Goal: Task Accomplishment & Management: Manage account settings

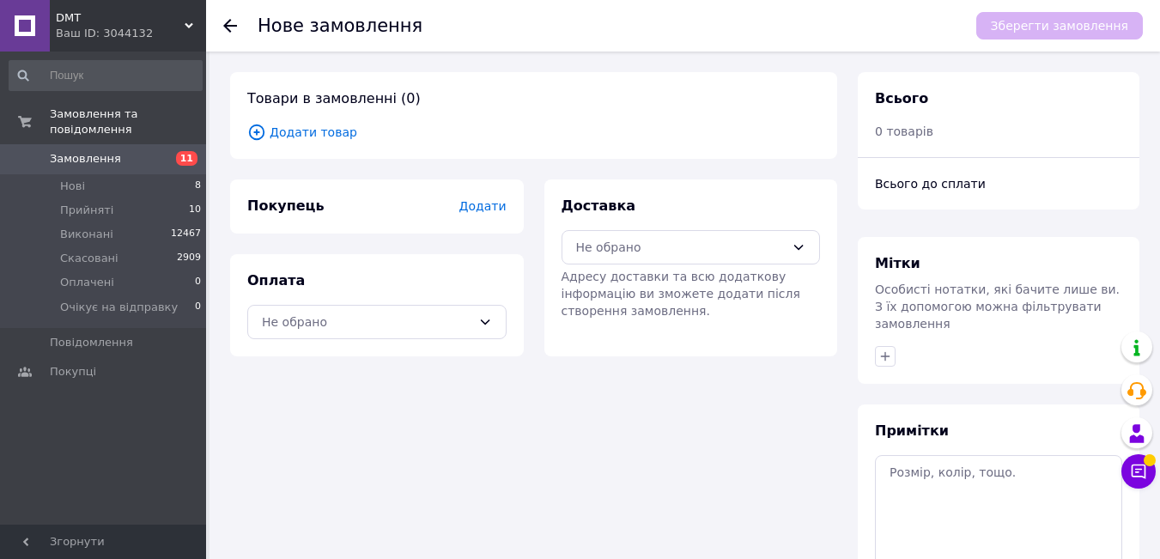
click at [260, 128] on icon at bounding box center [256, 132] width 19 height 19
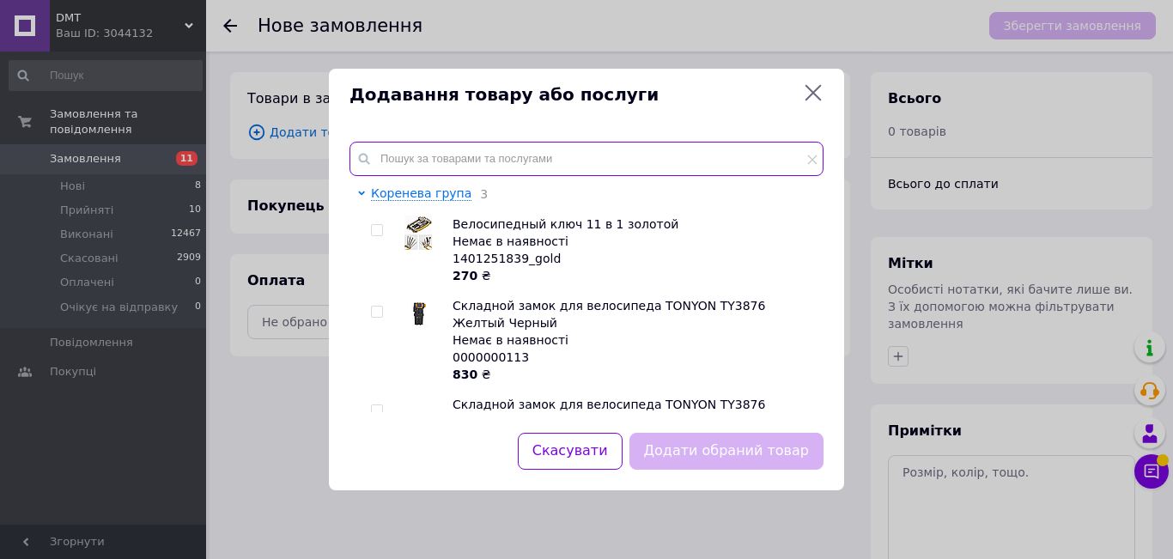
click at [478, 148] on input "text" at bounding box center [587, 159] width 474 height 34
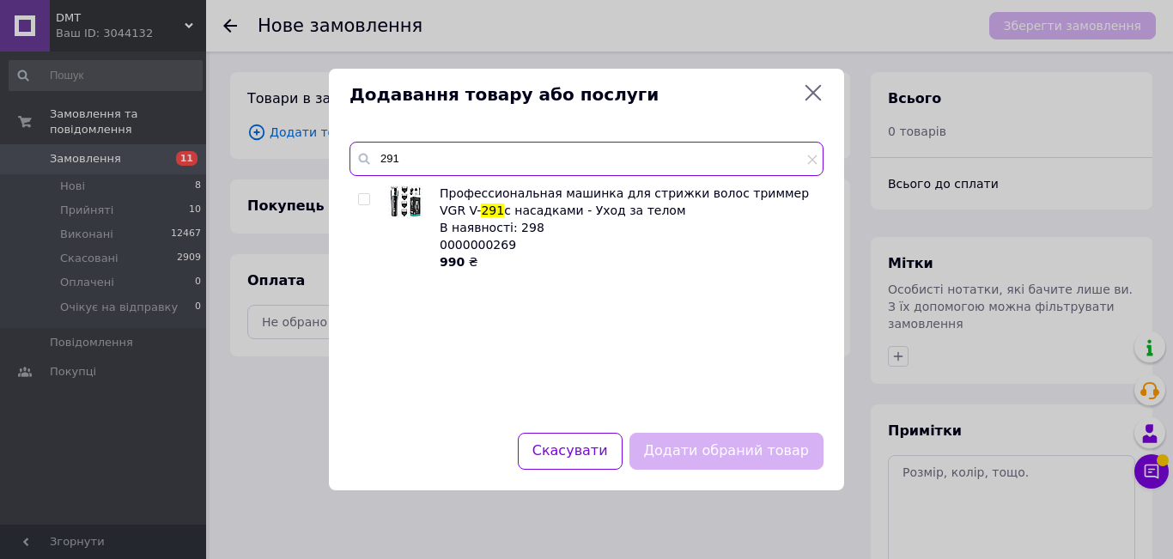
drag, startPoint x: 384, startPoint y: 162, endPoint x: 370, endPoint y: 162, distance: 13.7
click at [370, 162] on div "291" at bounding box center [587, 159] width 474 height 34
type input "292"
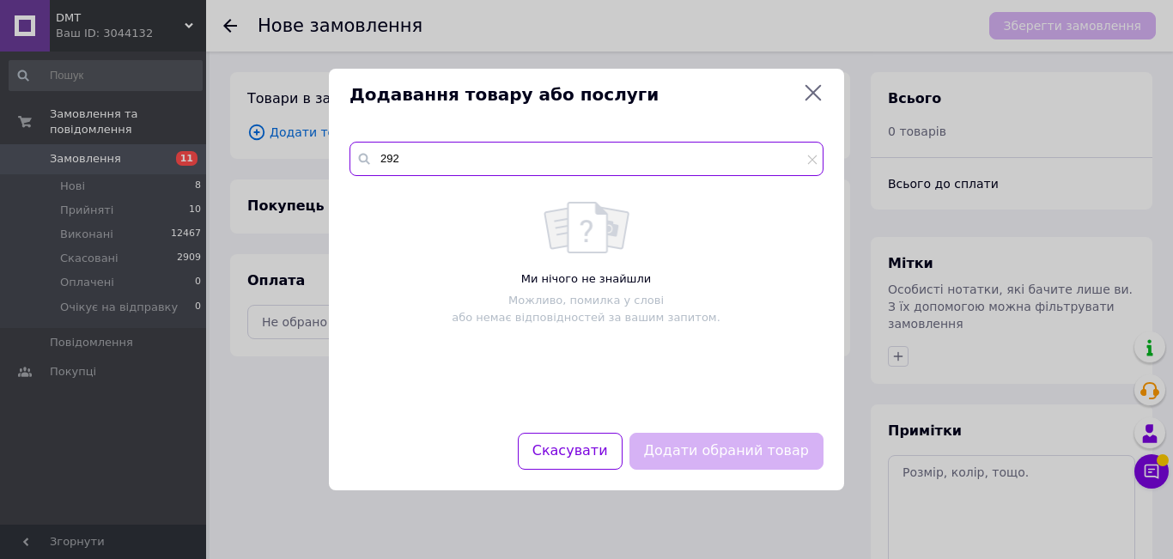
drag, startPoint x: 395, startPoint y: 161, endPoint x: 375, endPoint y: 162, distance: 19.8
click at [375, 162] on input "292" at bounding box center [587, 159] width 474 height 34
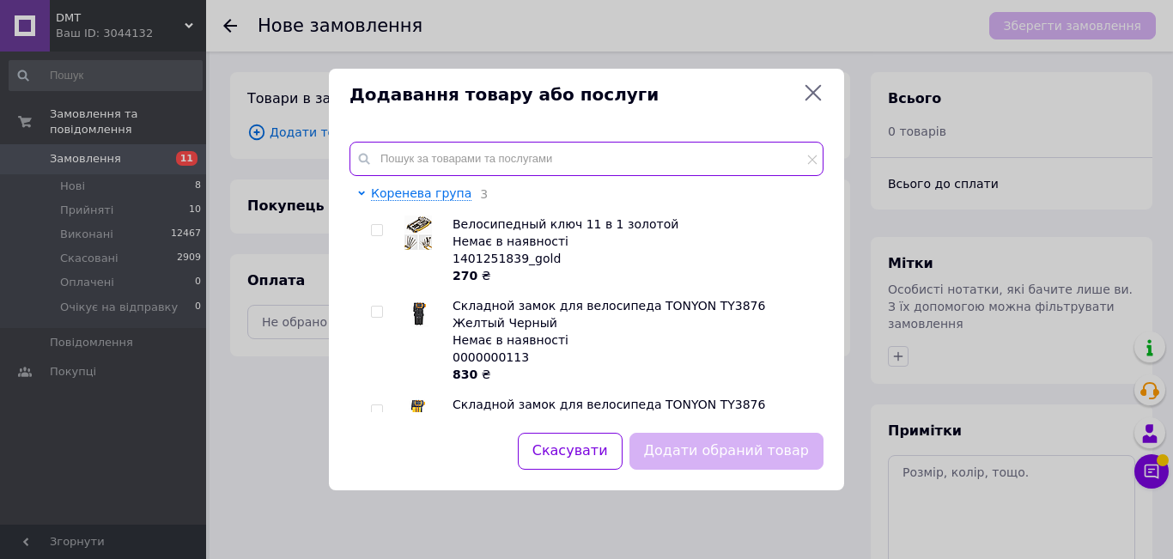
click at [484, 163] on input "text" at bounding box center [587, 159] width 474 height 34
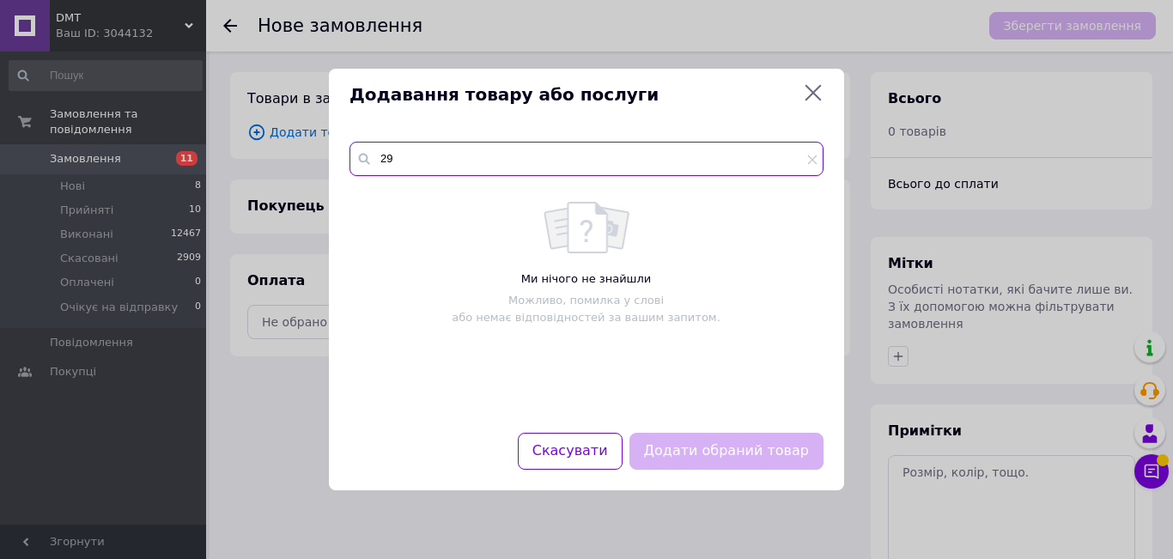
drag, startPoint x: 415, startPoint y: 158, endPoint x: 356, endPoint y: 150, distance: 59.8
click at [356, 150] on div "29" at bounding box center [587, 159] width 474 height 34
paste input "000000026"
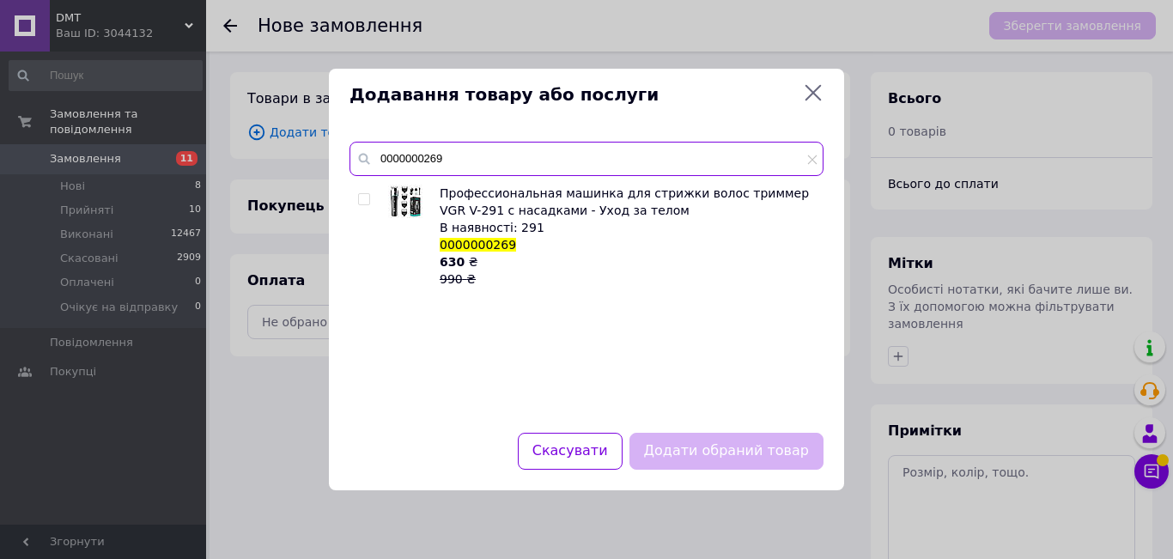
type input "0000000269"
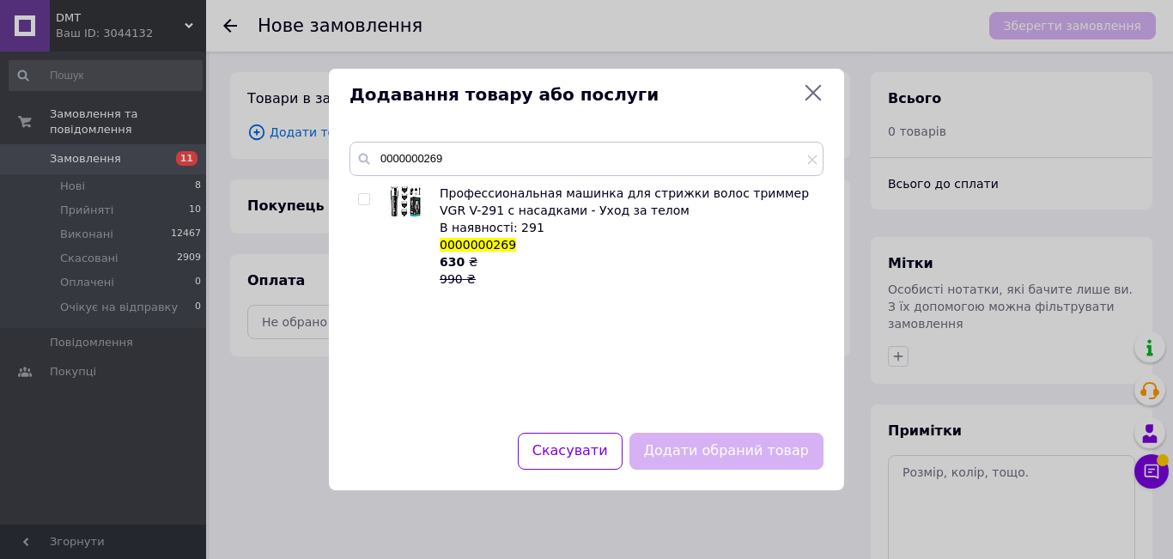
click at [365, 197] on input "checkbox" at bounding box center [363, 199] width 11 height 11
checkbox input "true"
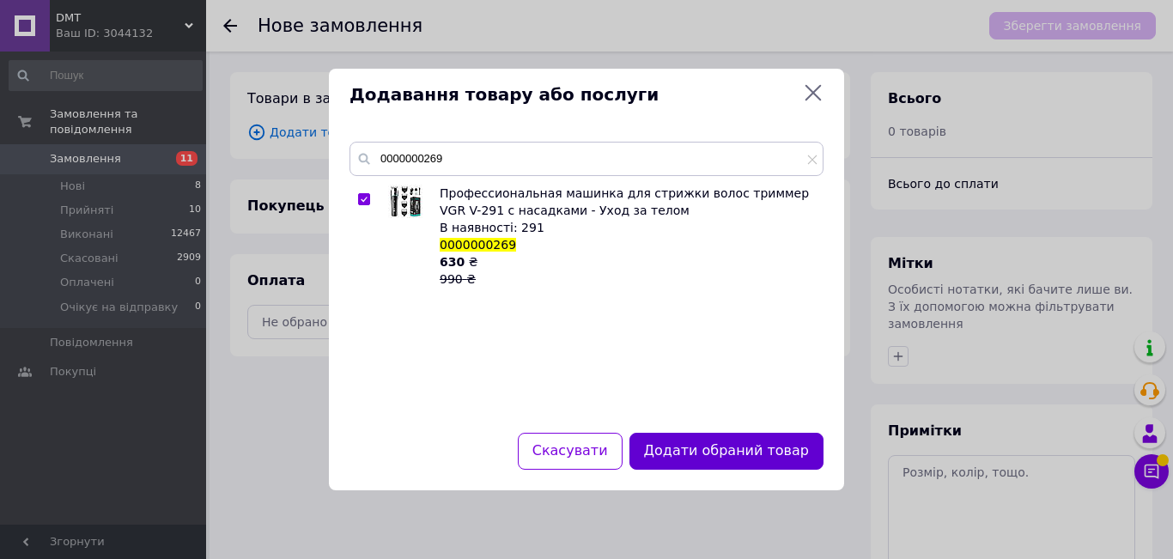
click at [711, 462] on button "Додати обраний товар" at bounding box center [727, 451] width 194 height 37
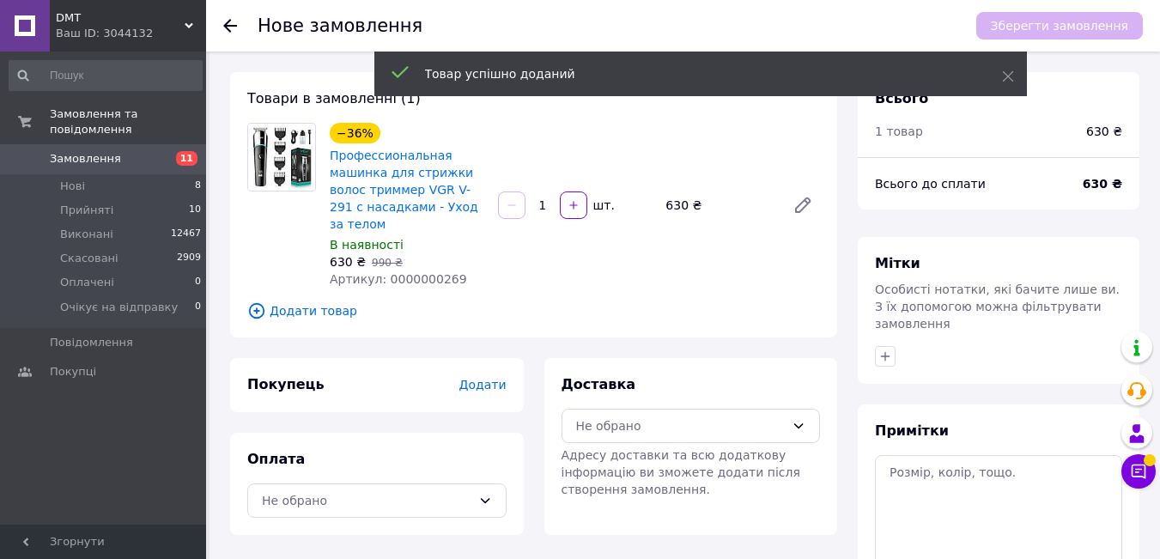
click at [492, 387] on span "Додати" at bounding box center [482, 385] width 47 height 14
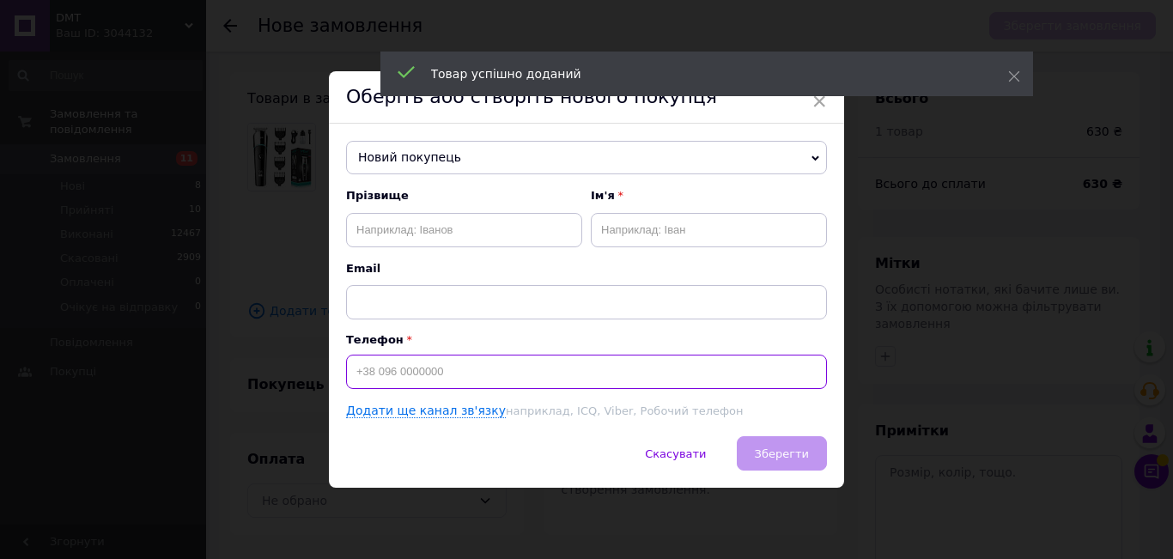
click at [484, 377] on input at bounding box center [586, 372] width 481 height 34
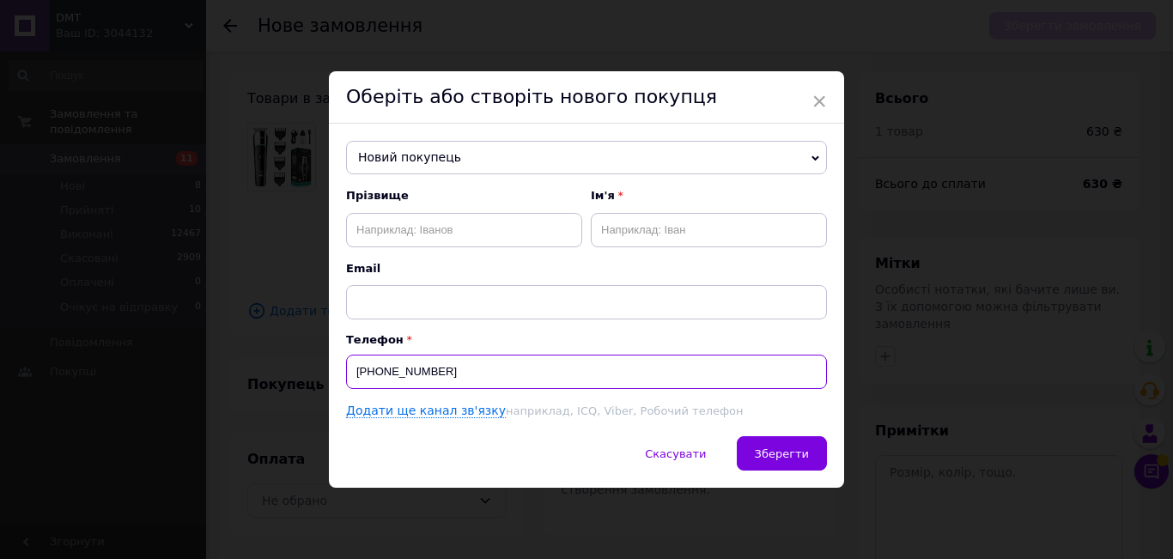
type input "[PHONE_NUMBER]"
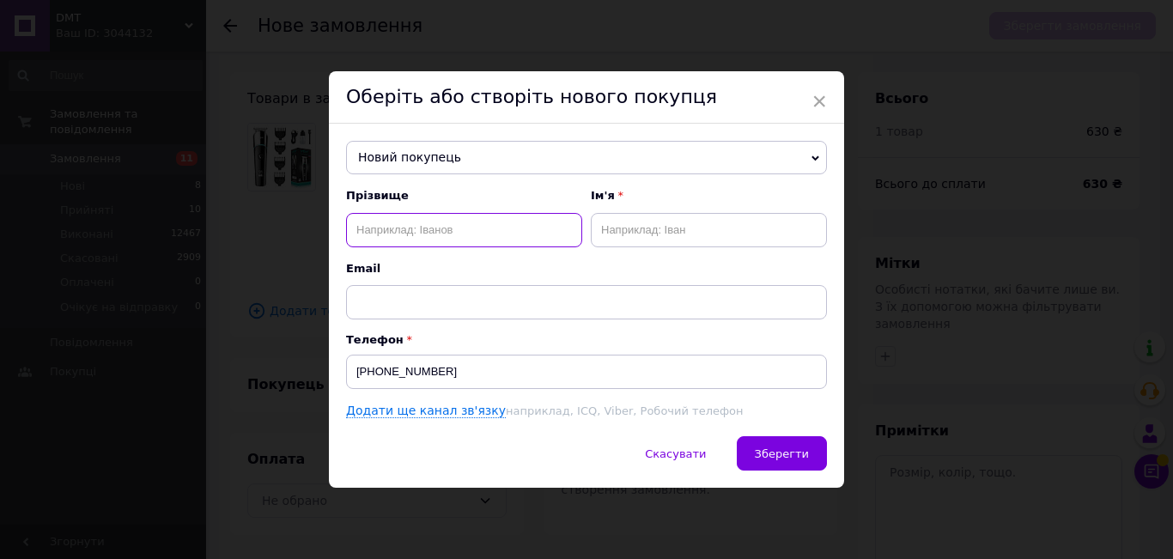
click at [519, 232] on input "text" at bounding box center [464, 230] width 236 height 34
type input "V"
type input "Метрович"
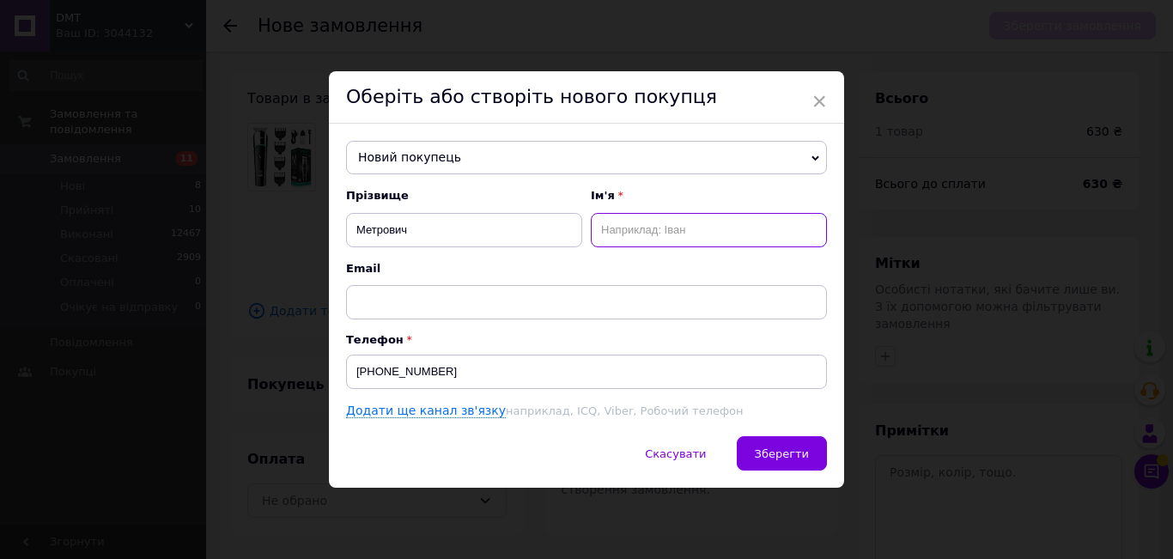
click at [631, 233] on input "text" at bounding box center [709, 230] width 236 height 34
type input "[PERSON_NAME]"
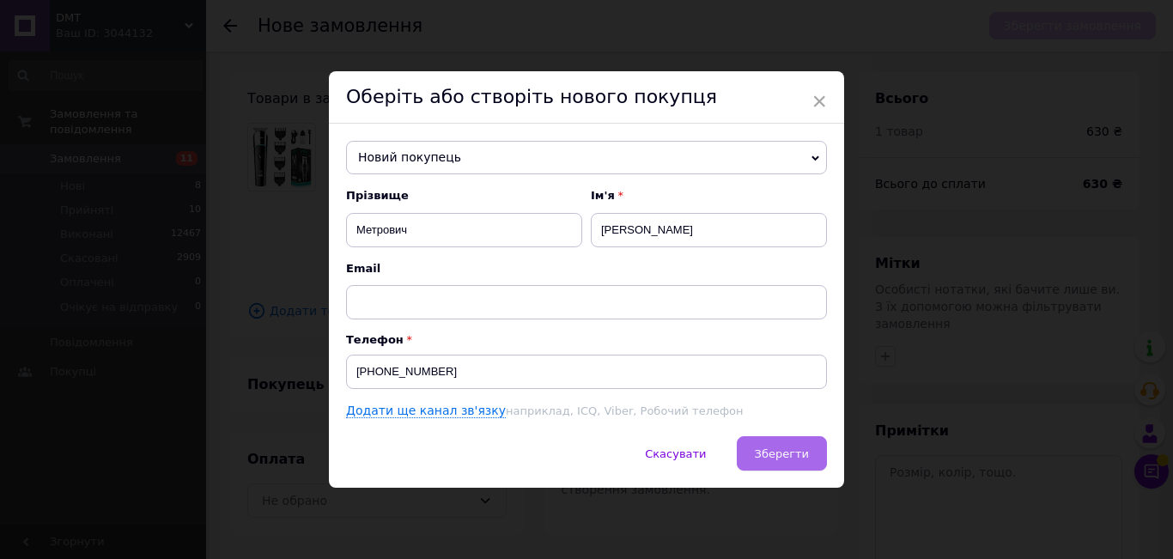
click at [772, 452] on span "Зберегти" at bounding box center [782, 453] width 54 height 13
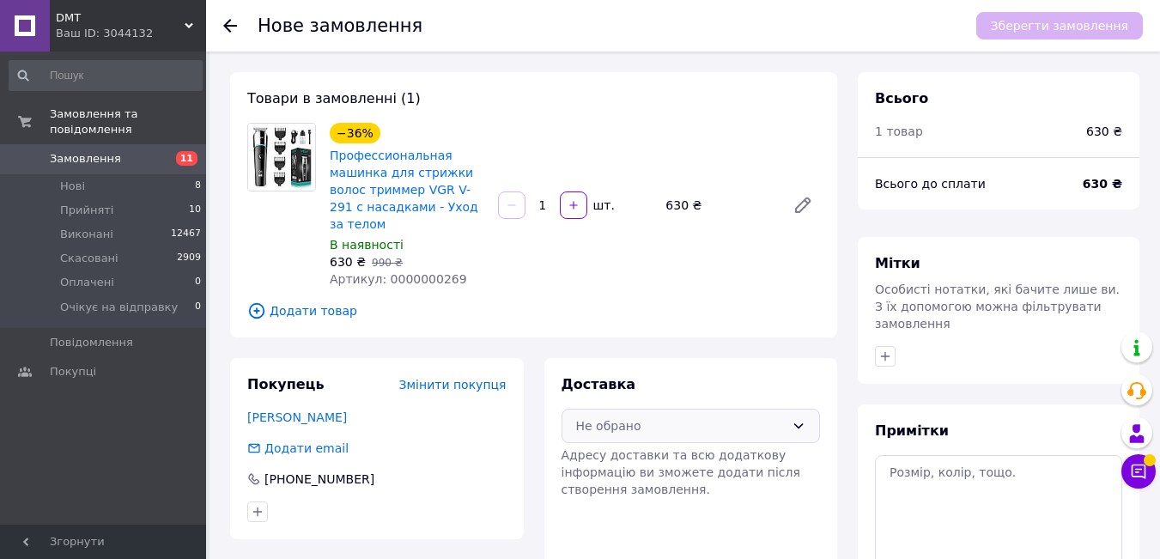
click at [762, 430] on div "Не обрано" at bounding box center [681, 426] width 210 height 19
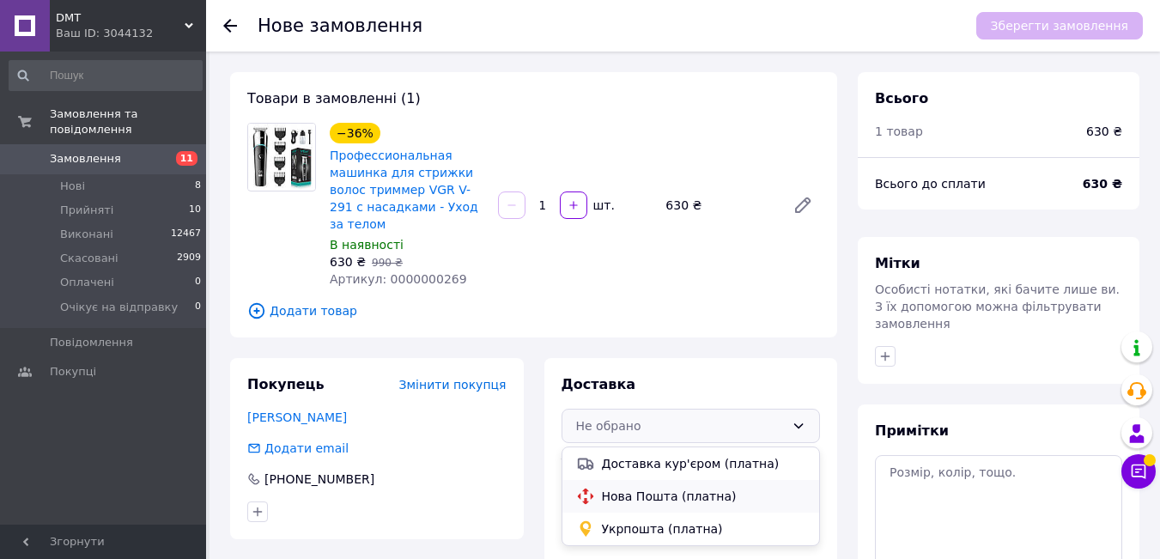
click at [726, 492] on span "Нова Пошта (платна)" at bounding box center [704, 496] width 204 height 17
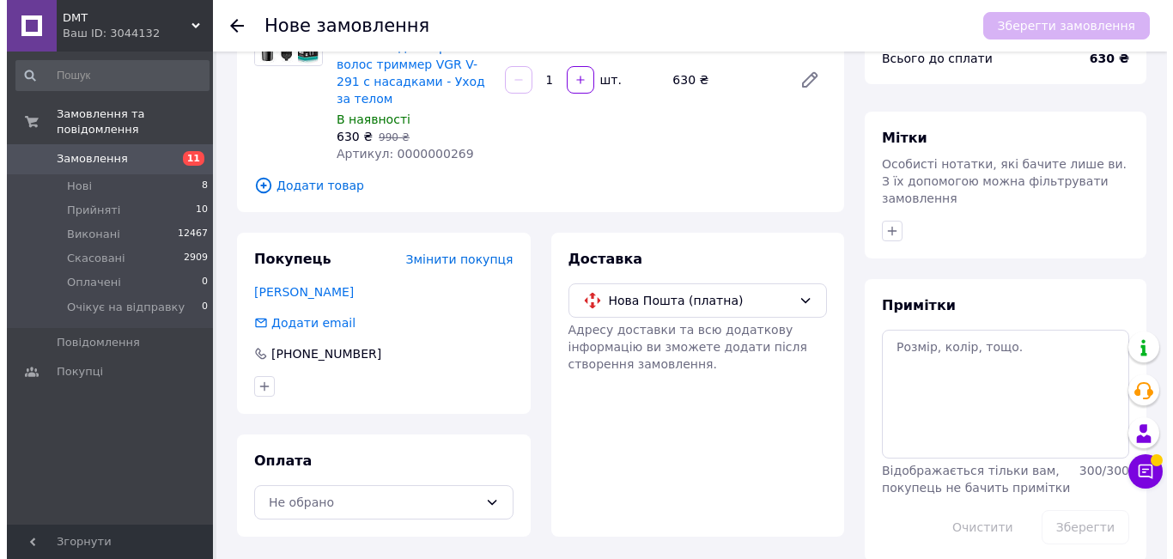
scroll to position [131, 0]
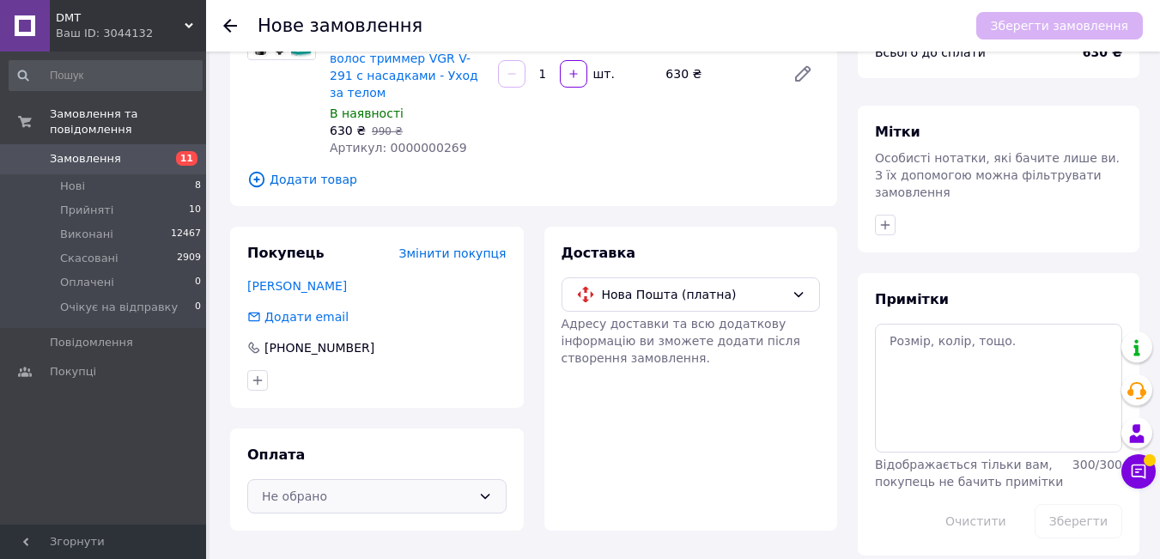
click at [447, 487] on div "Не обрано" at bounding box center [367, 496] width 210 height 19
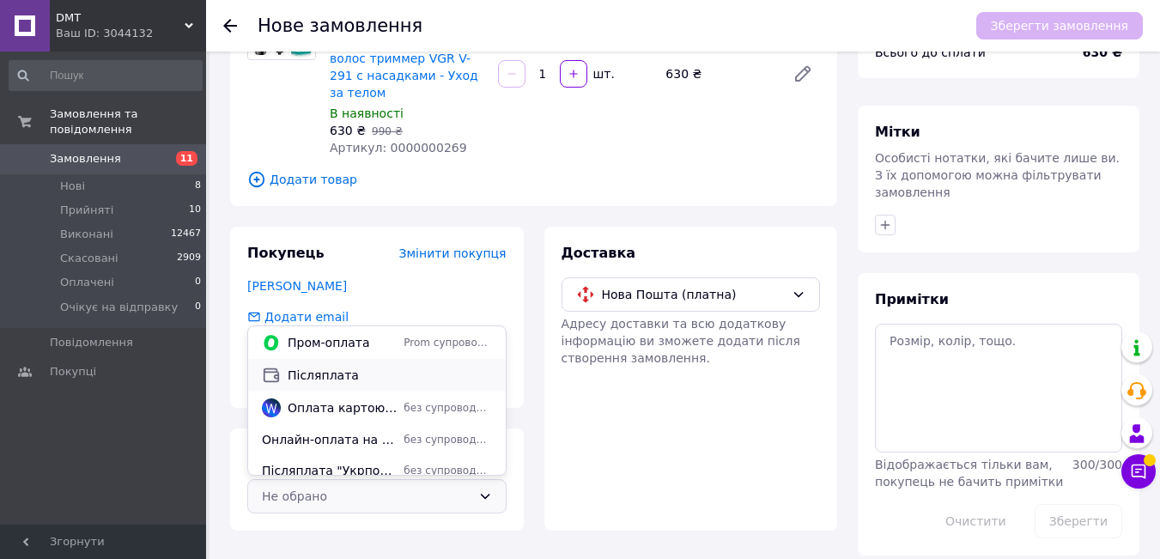
click at [454, 367] on span "Післяплата" at bounding box center [390, 375] width 204 height 17
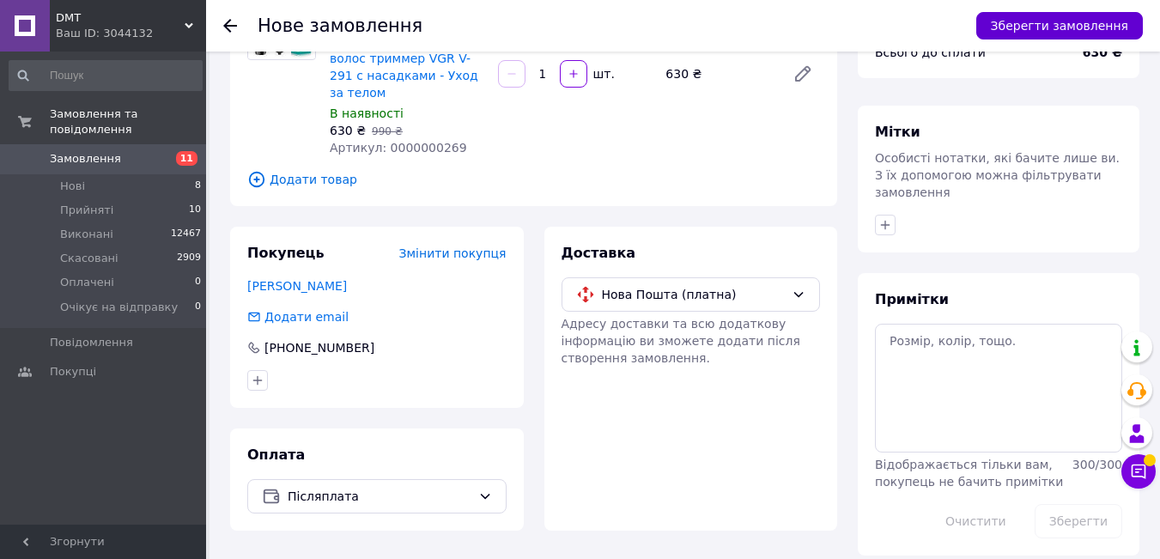
click at [1107, 18] on button "Зберегти замовлення" at bounding box center [1060, 25] width 167 height 27
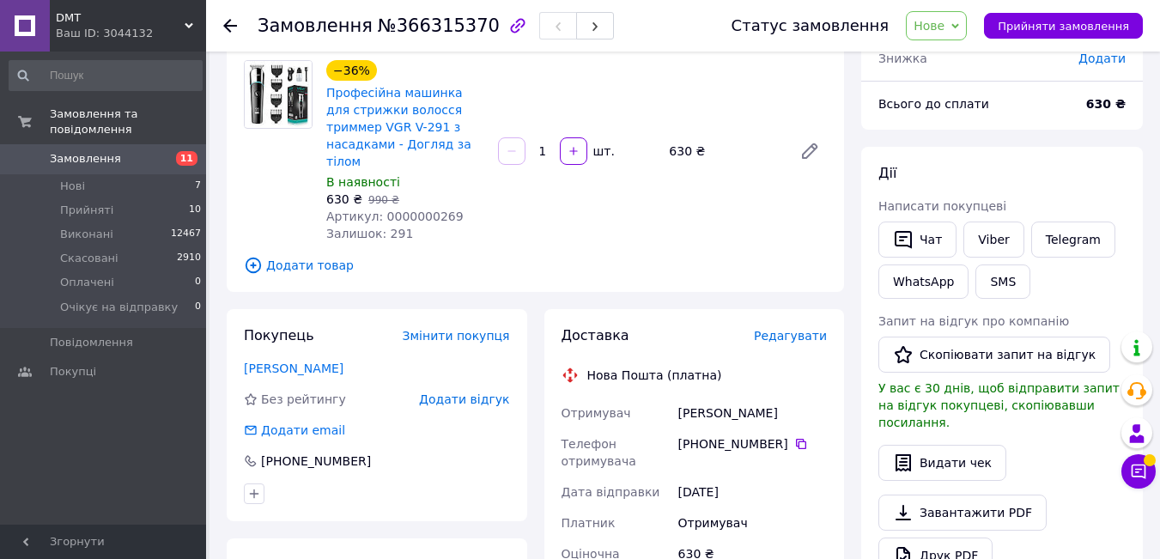
click at [818, 329] on span "Редагувати" at bounding box center [790, 336] width 73 height 14
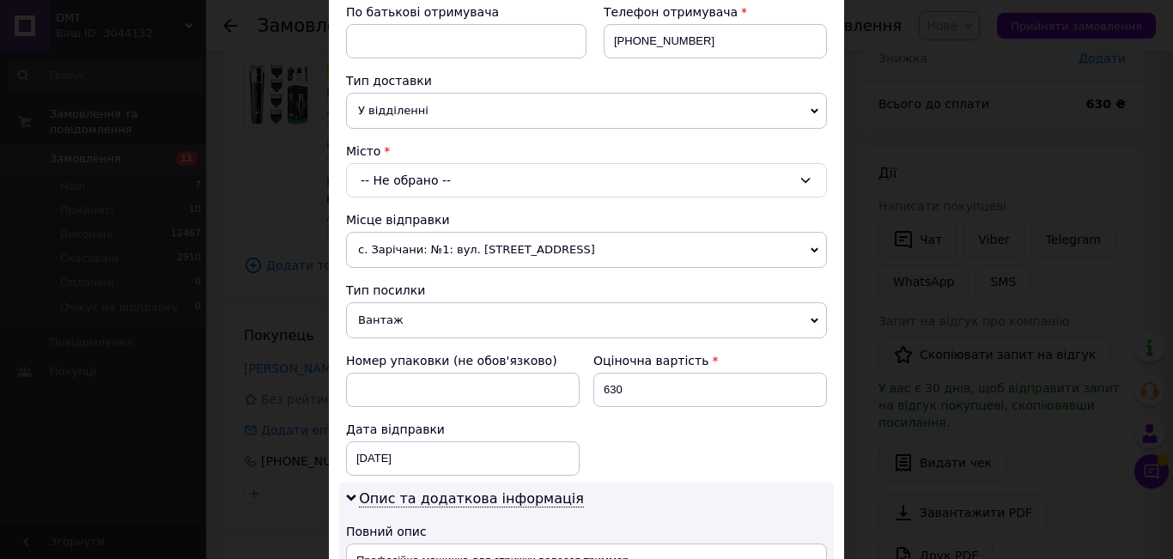
scroll to position [344, 0]
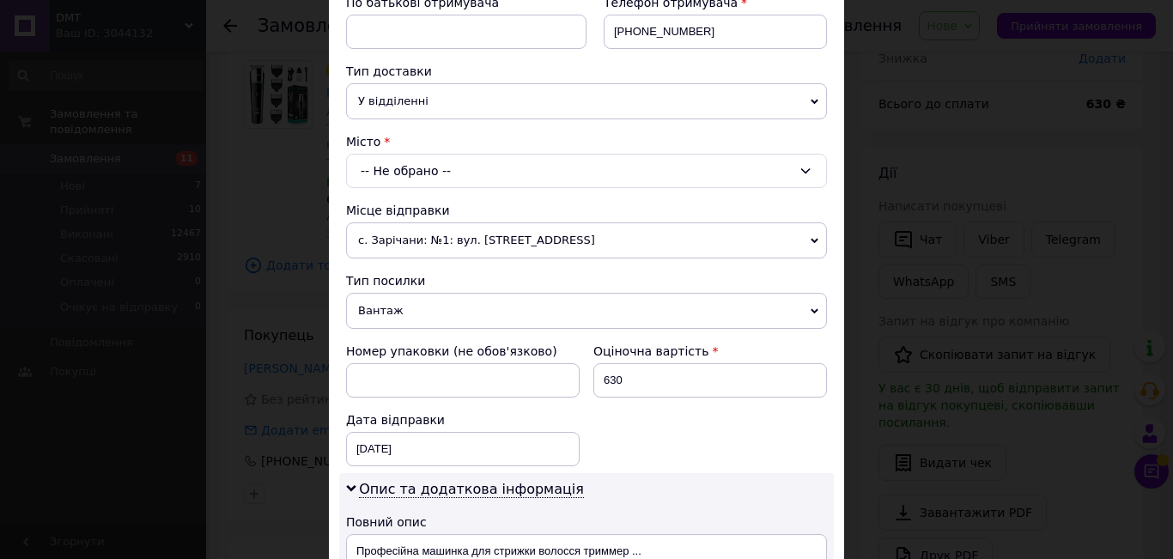
click at [517, 174] on div "-- Не обрано --" at bounding box center [586, 171] width 481 height 34
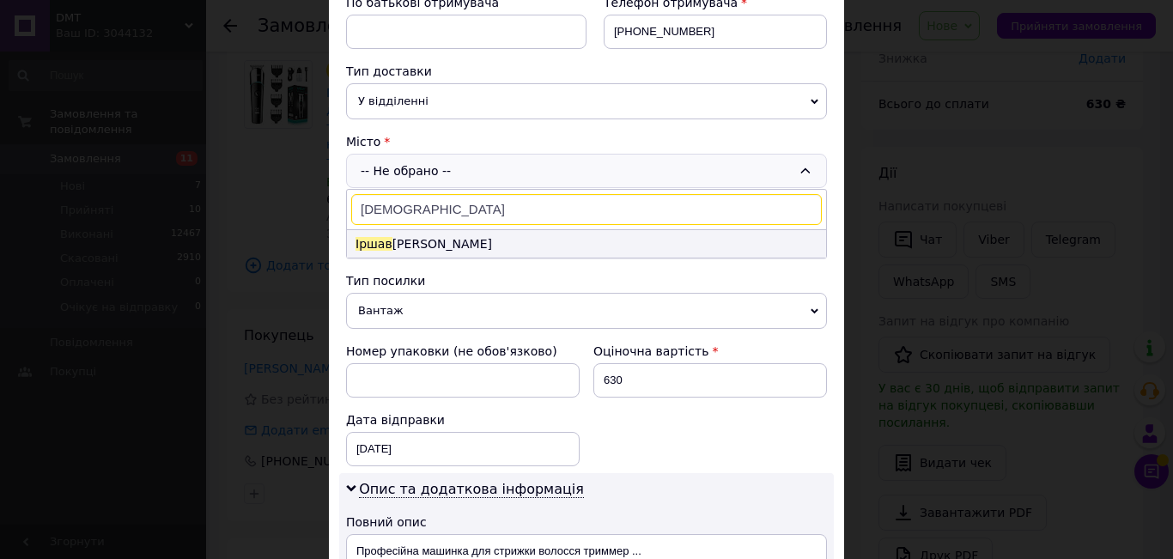
type input "[DEMOGRAPHIC_DATA]"
click at [411, 246] on li "Іршав [PERSON_NAME]" at bounding box center [586, 243] width 479 height 27
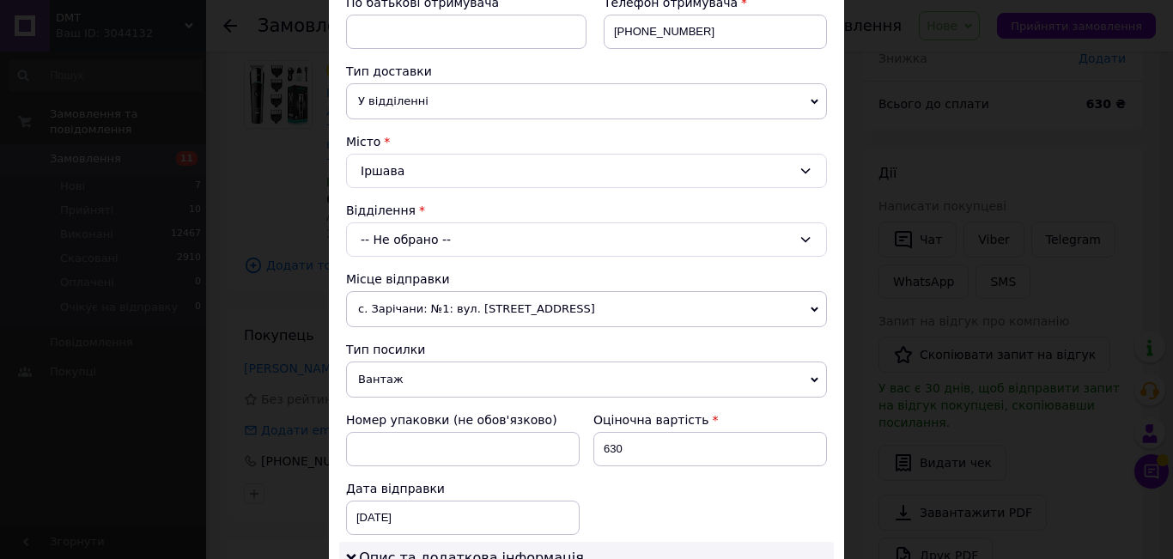
click at [425, 246] on div "-- Не обрано --" at bounding box center [586, 239] width 481 height 34
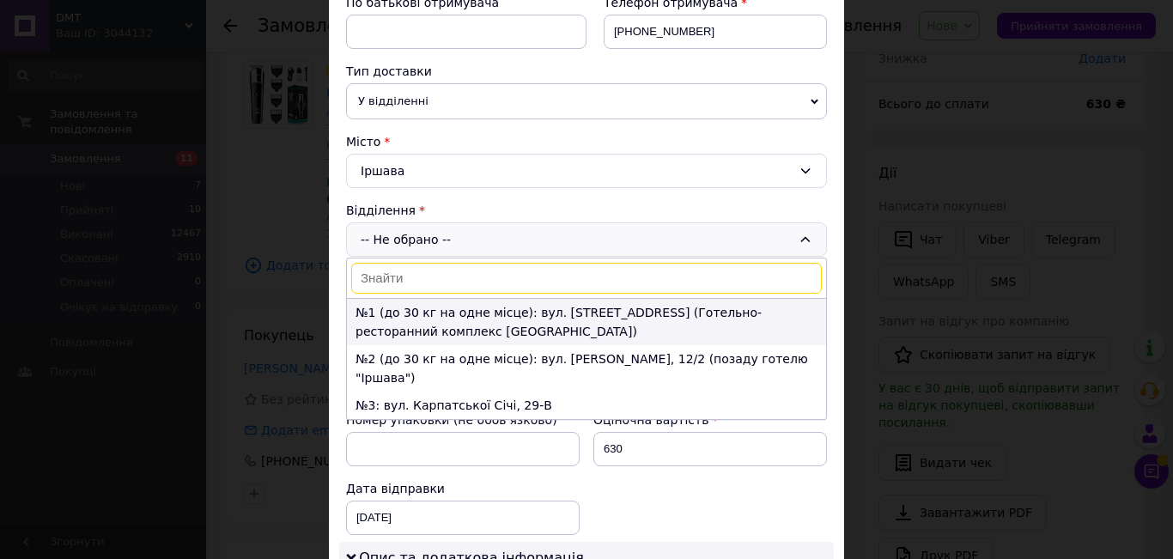
click at [467, 326] on li "№1 (до 30 кг на одне місце): вул. [STREET_ADDRESS] (Готельно-ресторанний компле…" at bounding box center [586, 322] width 479 height 46
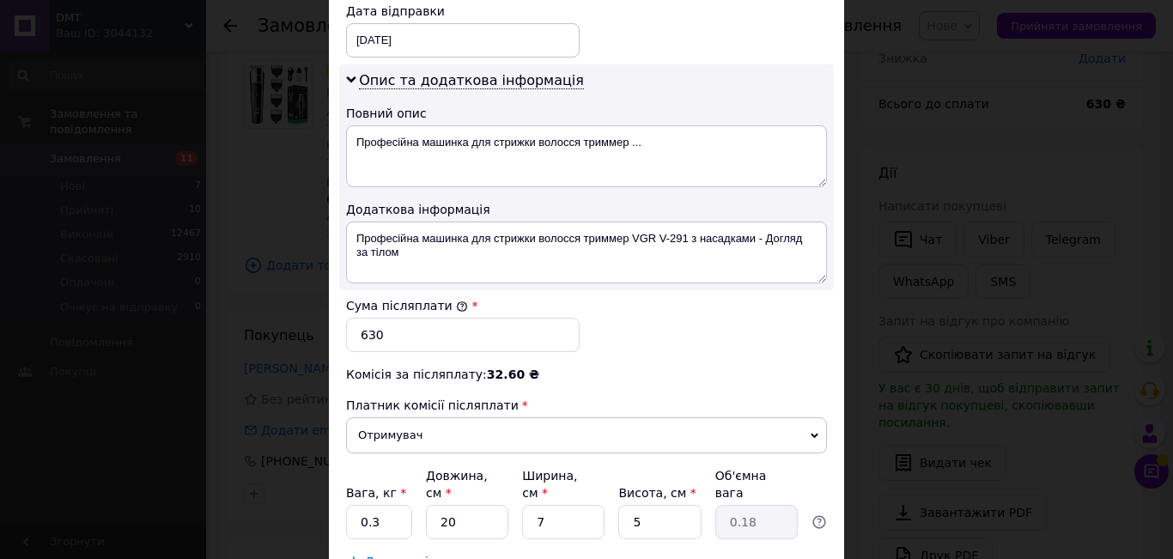
scroll to position [945, 0]
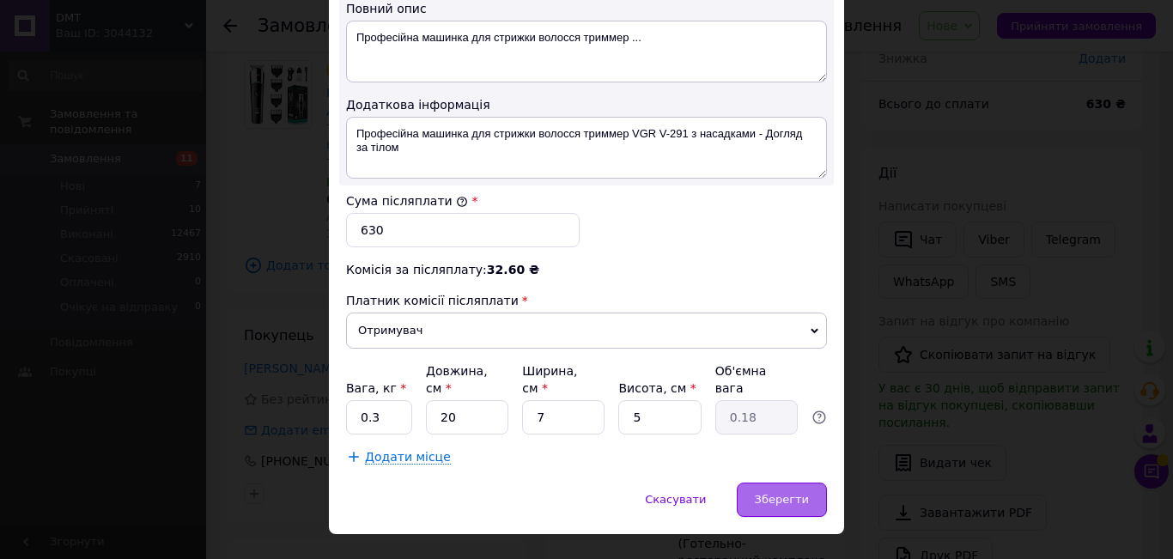
click at [783, 493] on div "Зберегти" at bounding box center [782, 500] width 90 height 34
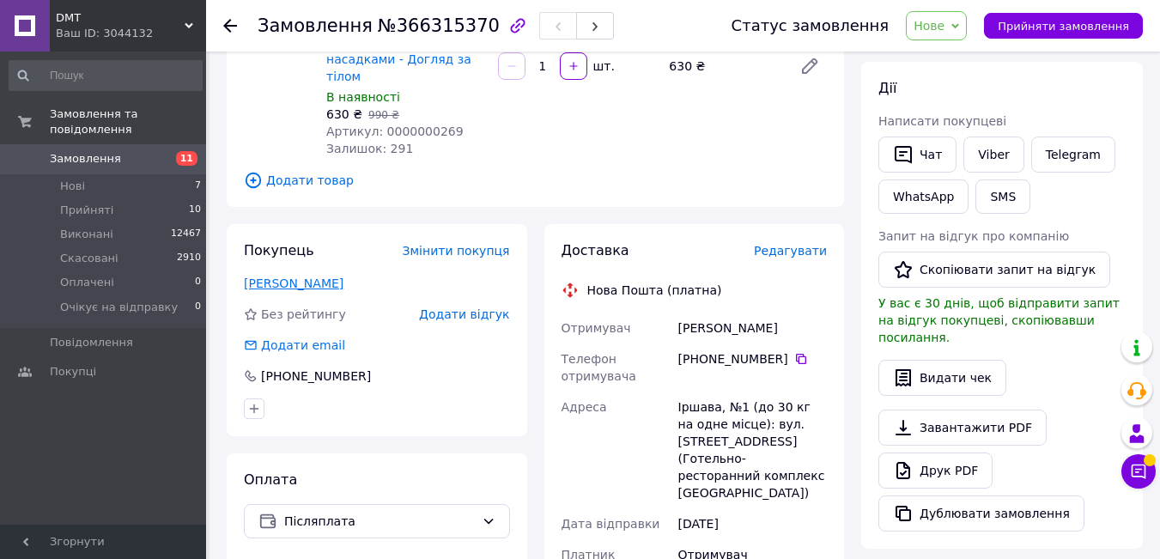
scroll to position [217, 0]
click at [317, 276] on link "[PERSON_NAME]" at bounding box center [294, 283] width 100 height 14
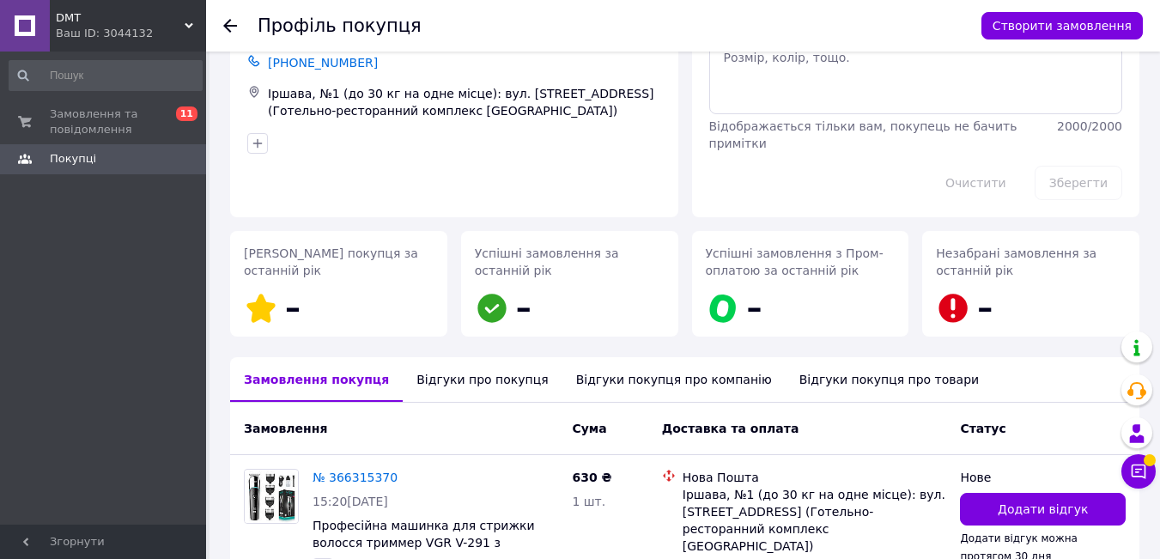
scroll to position [172, 0]
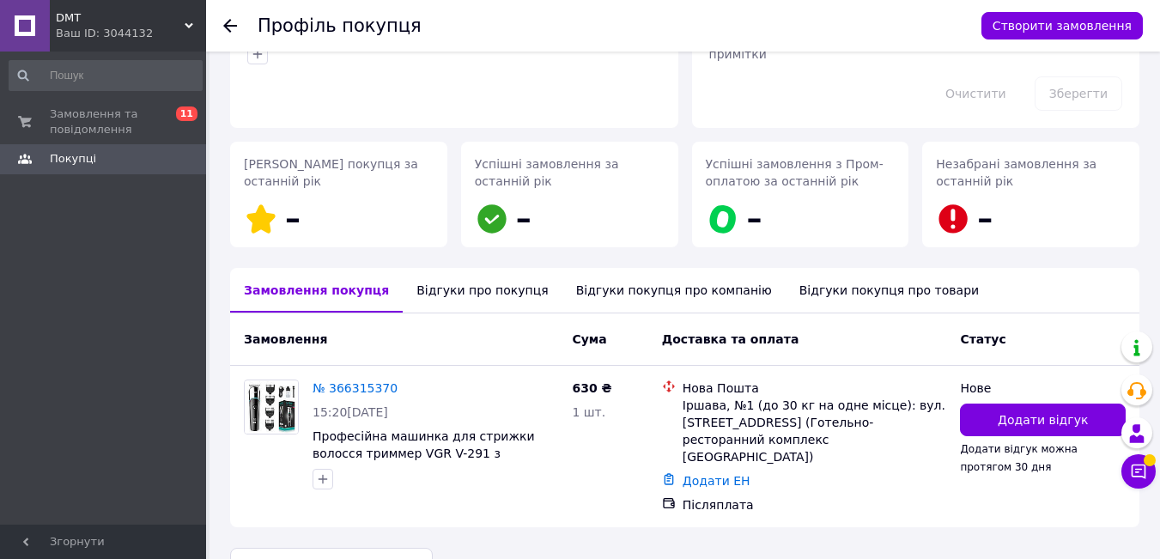
click at [483, 293] on div "Відгуки про покупця" at bounding box center [482, 290] width 159 height 45
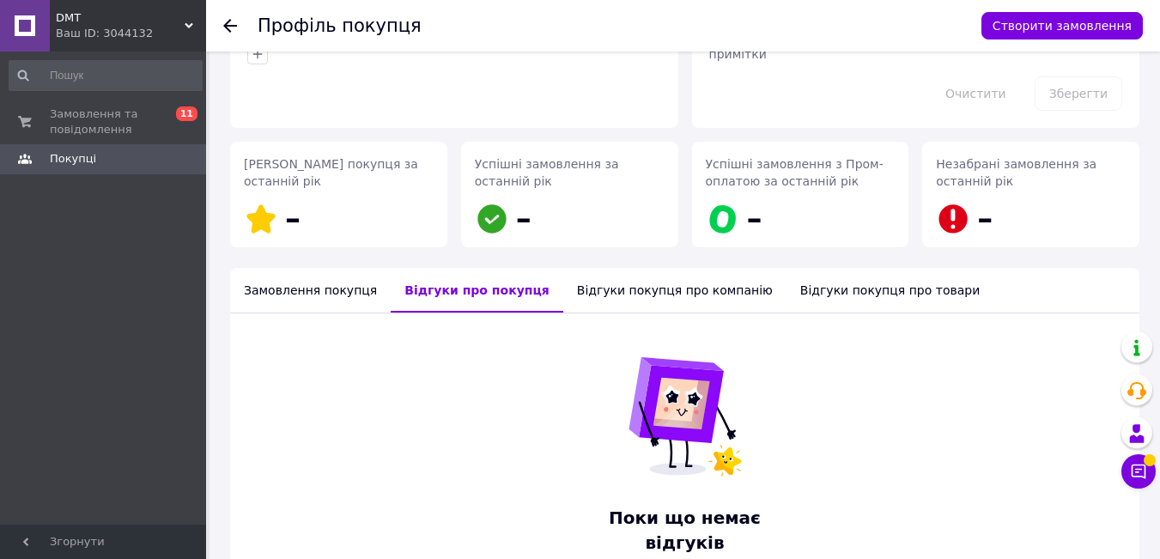
click at [483, 293] on div "Відгуки про покупця" at bounding box center [477, 290] width 173 height 45
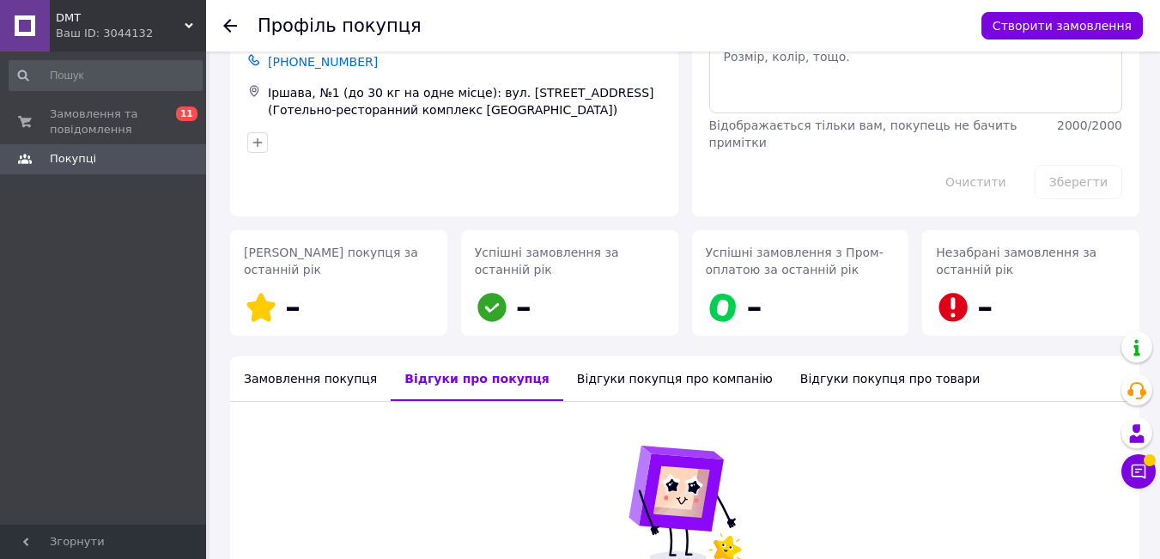
scroll to position [0, 0]
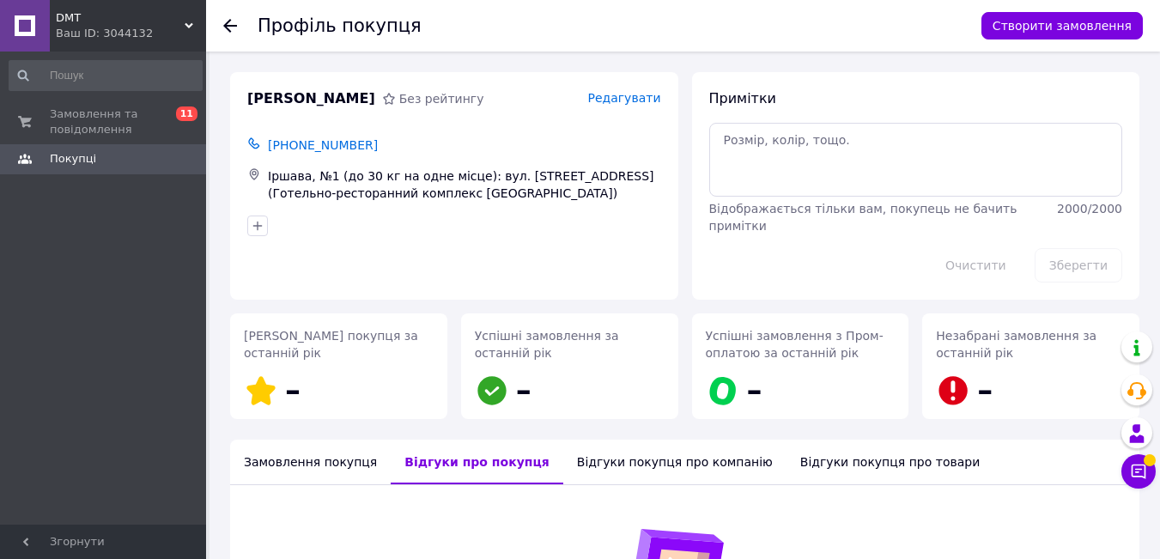
click at [226, 17] on div at bounding box center [230, 25] width 14 height 17
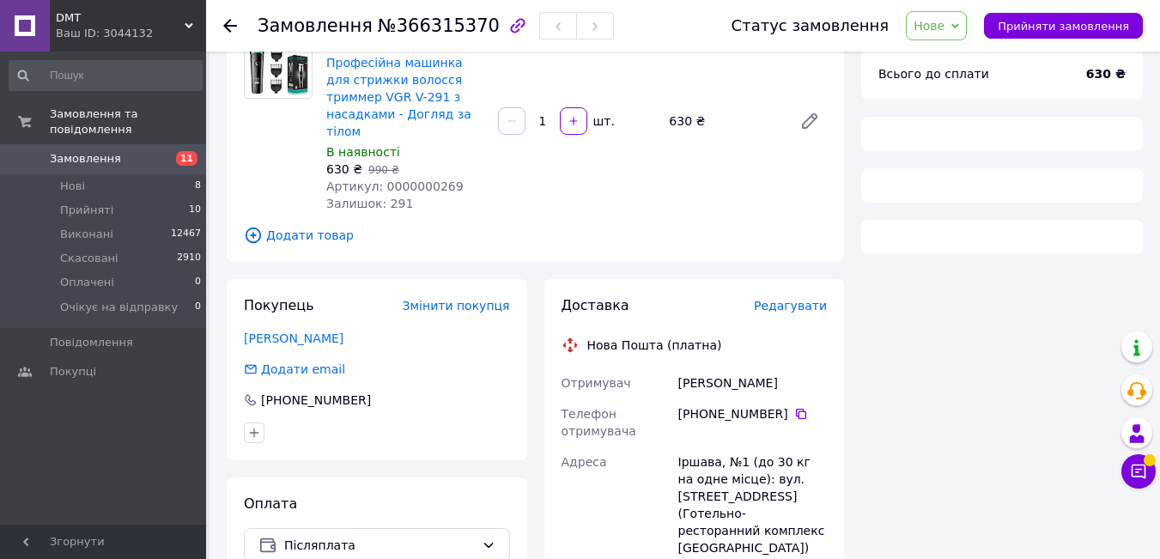
scroll to position [131, 0]
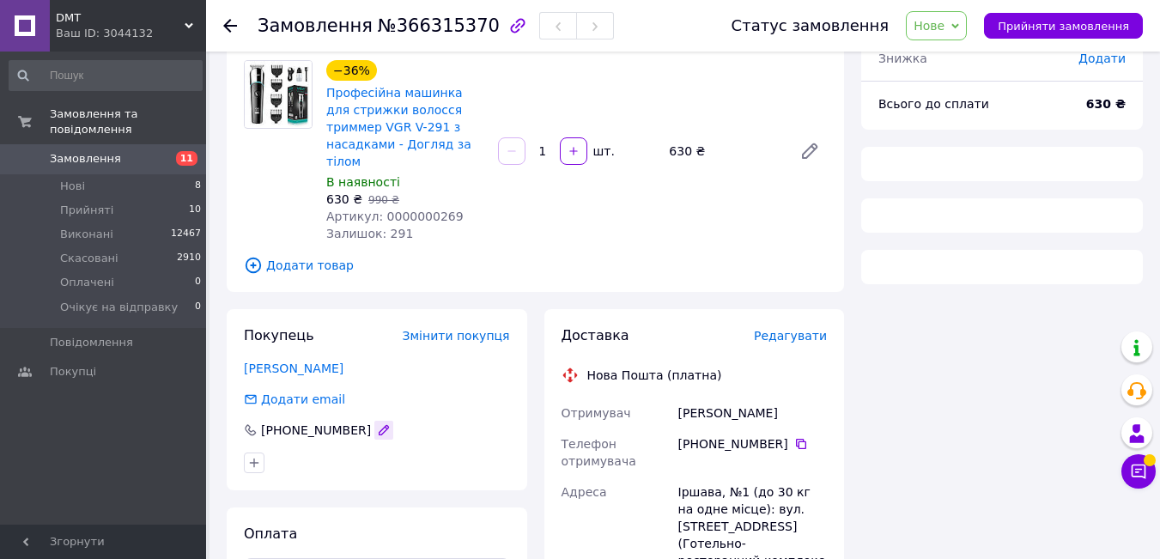
click at [374, 421] on button "button" at bounding box center [383, 430] width 19 height 19
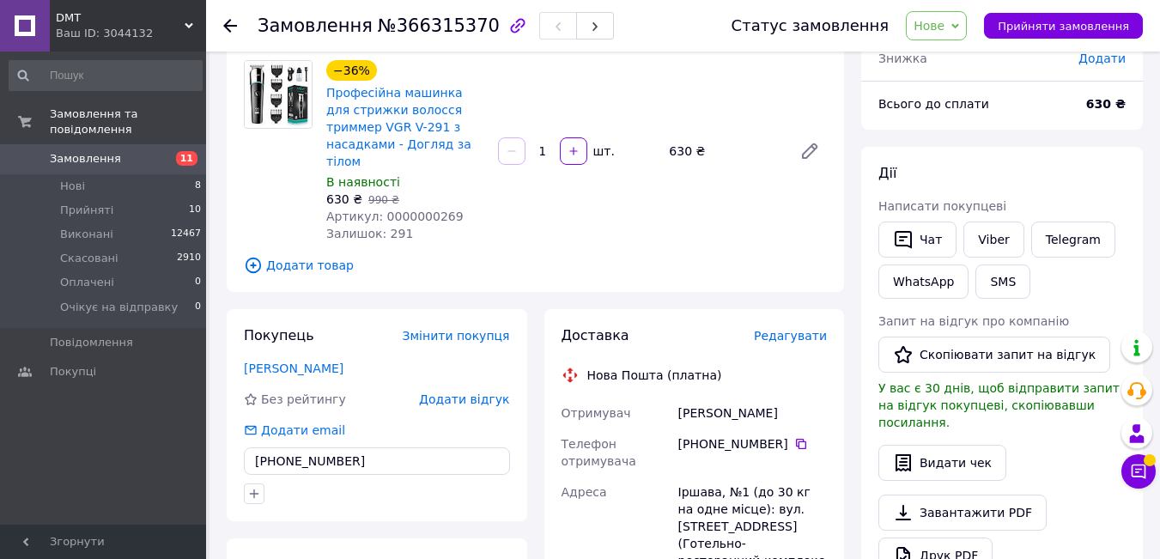
drag, startPoint x: 349, startPoint y: 446, endPoint x: 285, endPoint y: 438, distance: 64.0
click at [285, 447] on input "[PHONE_NUMBER]" at bounding box center [377, 460] width 266 height 27
click at [558, 196] on div "−36% Професійна машинка для стрижки волосся триммер VGR V-291 з насадками - Дог…" at bounding box center [576, 151] width 514 height 189
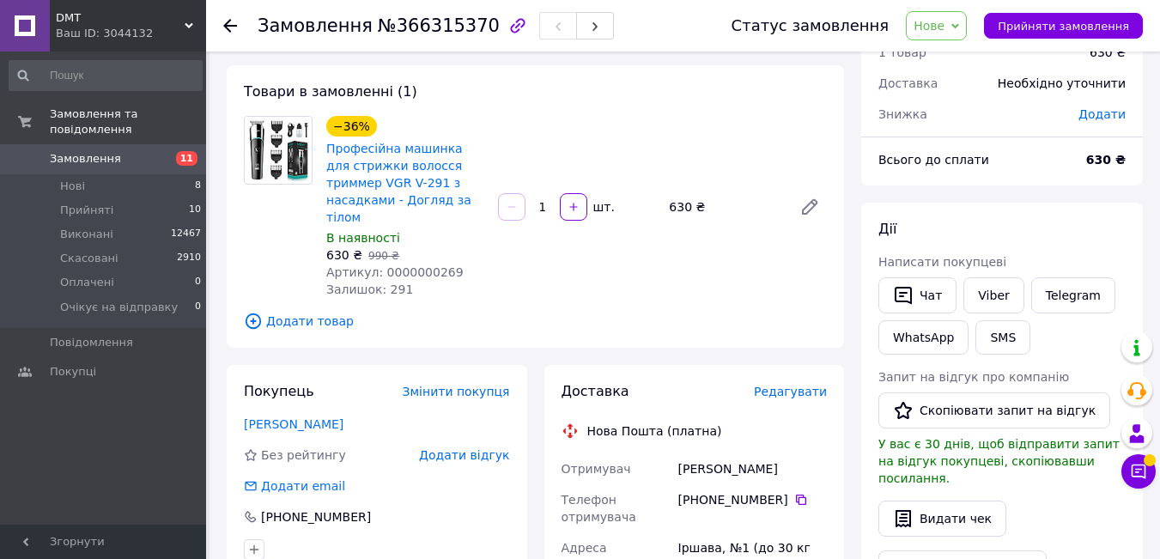
scroll to position [46, 0]
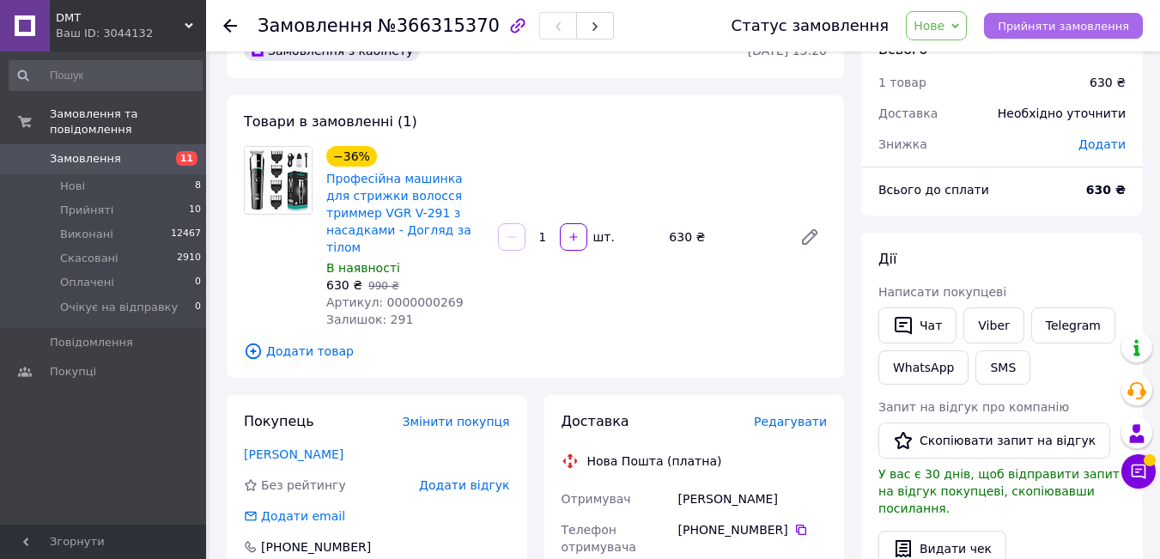
click at [1089, 15] on button "Прийняти замовлення" at bounding box center [1063, 26] width 159 height 26
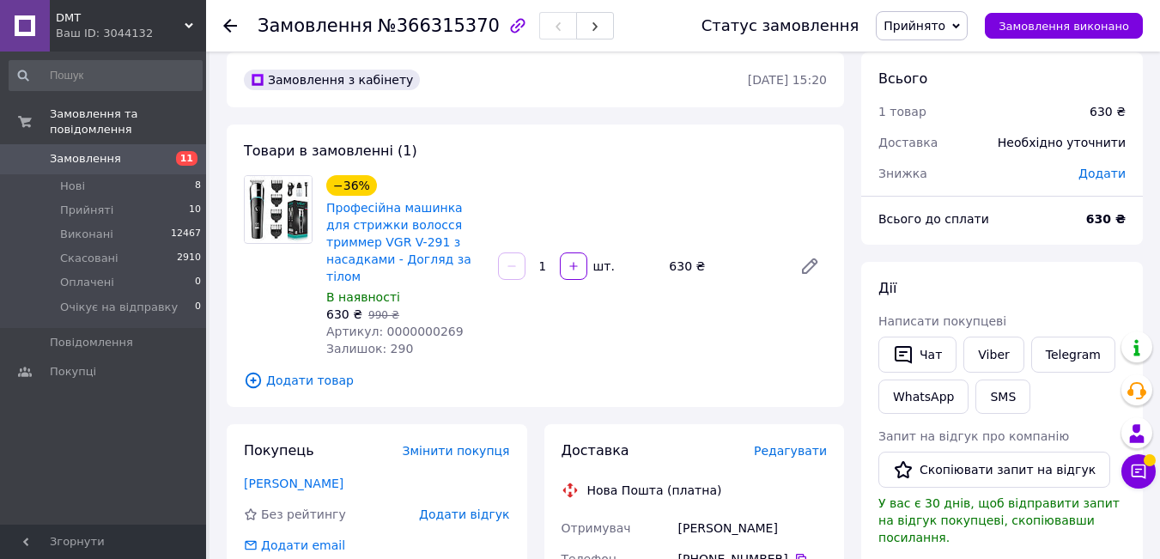
scroll to position [0, 0]
